Goal: Information Seeking & Learning: Learn about a topic

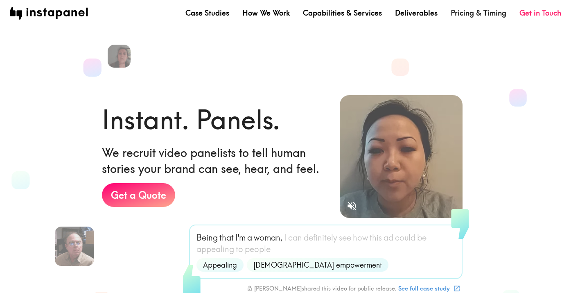
click at [467, 11] on link "Pricing & Timing" at bounding box center [479, 13] width 56 height 10
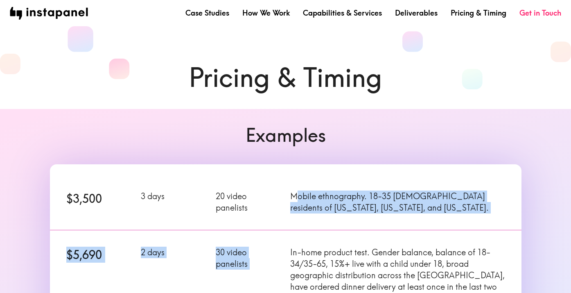
drag, startPoint x: 295, startPoint y: 198, endPoint x: 409, endPoint y: 225, distance: 117.3
click at [409, 225] on div "$3,500 3 days 20 video panelists Mobile ethnography. 18-35 [DEMOGRAPHIC_DATA] r…" at bounding box center [285, 298] width 471 height 268
click at [409, 225] on div "$5,690 2 days 30 video panelists In-home product test. Gender balance, balance …" at bounding box center [280, 270] width 481 height 100
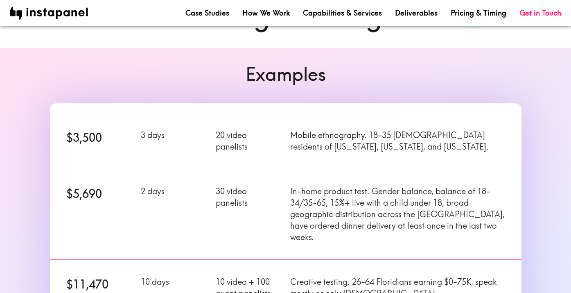
scroll to position [82, 0]
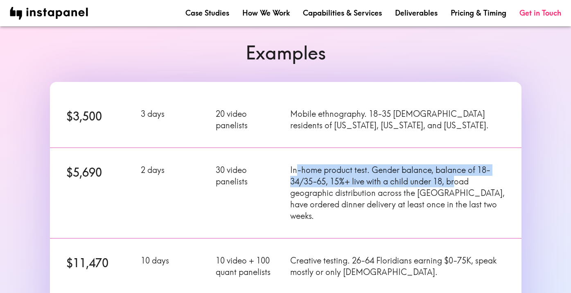
drag, startPoint x: 297, startPoint y: 169, endPoint x: 455, endPoint y: 181, distance: 158.9
click at [455, 181] on p "In-home product test. Gender balance, balance of 18-34/35-65, 15%+ live with a …" at bounding box center [397, 192] width 214 height 57
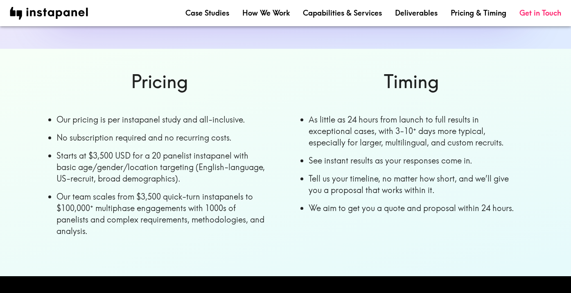
scroll to position [411, 0]
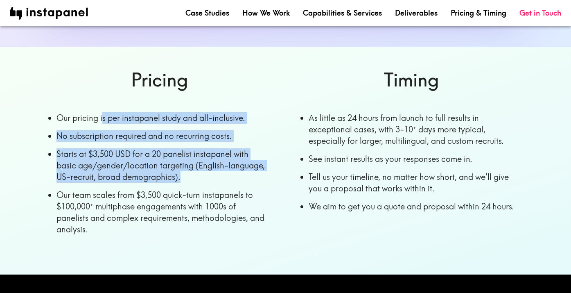
drag, startPoint x: 104, startPoint y: 106, endPoint x: 194, endPoint y: 158, distance: 103.8
click at [194, 158] on ul "Pricing Our pricing is per instapanel study and all-inclusive. No subscription …" at bounding box center [143, 137] width 252 height 207
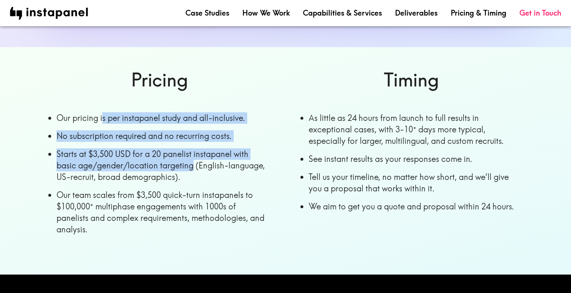
click at [194, 158] on li "Starts at $3,500 USD for a 20 panelist instapanel with basic age/gender/locatio…" at bounding box center [162, 165] width 213 height 34
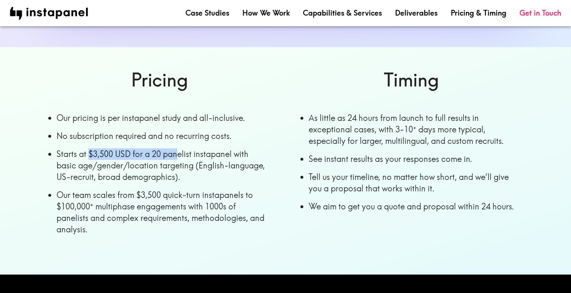
drag, startPoint x: 89, startPoint y: 140, endPoint x: 180, endPoint y: 141, distance: 90.4
click at [180, 148] on li "Starts at $3,500 USD for a 20 panelist instapanel with basic age/gender/locatio…" at bounding box center [162, 165] width 213 height 34
click at [150, 148] on li "Starts at $3,500 USD for a 20 panelist instapanel with basic age/gender/locatio…" at bounding box center [162, 165] width 213 height 34
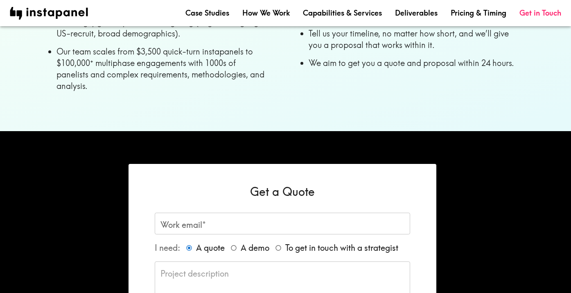
scroll to position [575, 0]
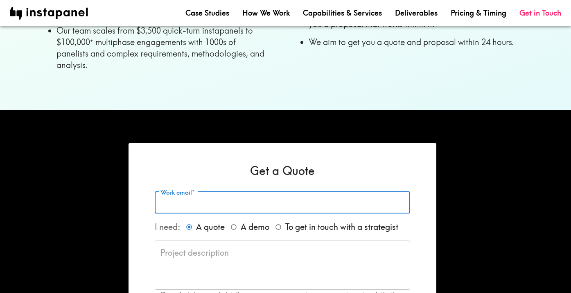
click at [201, 196] on input "Work email*" at bounding box center [282, 203] width 255 height 22
type input "[EMAIL_ADDRESS][DOMAIN_NAME]"
